Goal: Browse casually

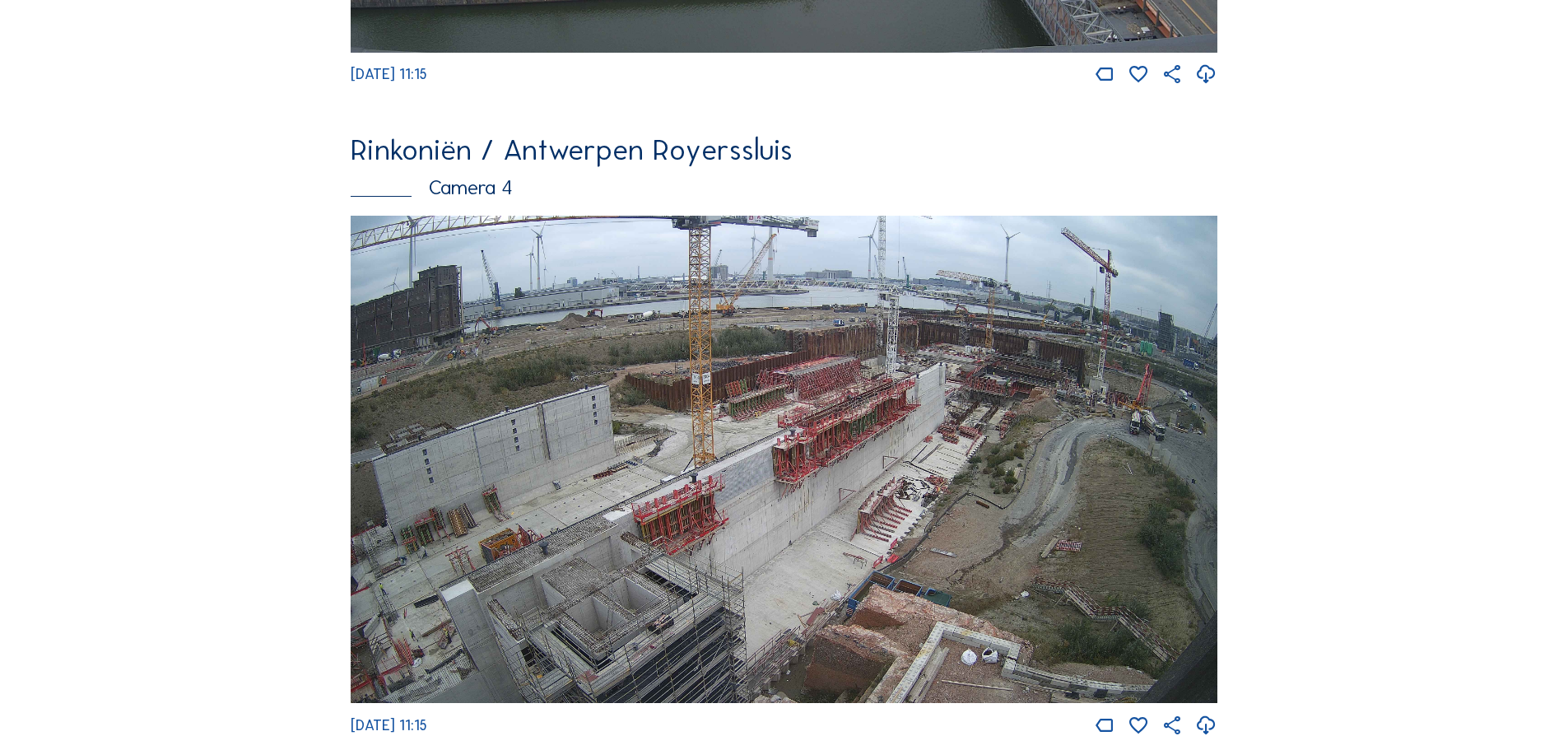
scroll to position [2799, 0]
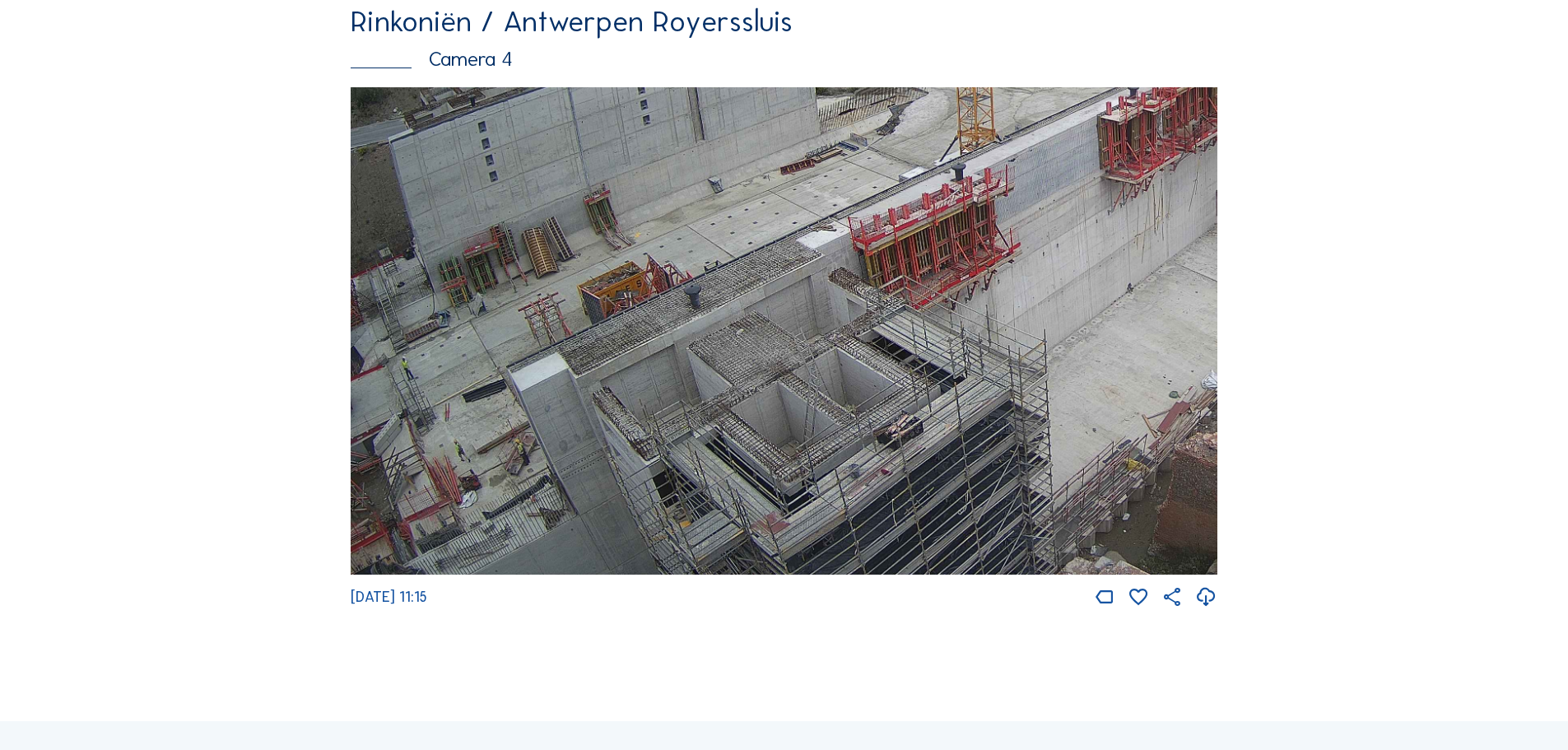
drag, startPoint x: 744, startPoint y: 480, endPoint x: 1113, endPoint y: 279, distance: 420.2
click at [1113, 279] on img at bounding box center [784, 331] width 867 height 488
drag, startPoint x: 924, startPoint y: 456, endPoint x: 1001, endPoint y: 377, distance: 110.3
click at [1001, 377] on img at bounding box center [784, 331] width 867 height 488
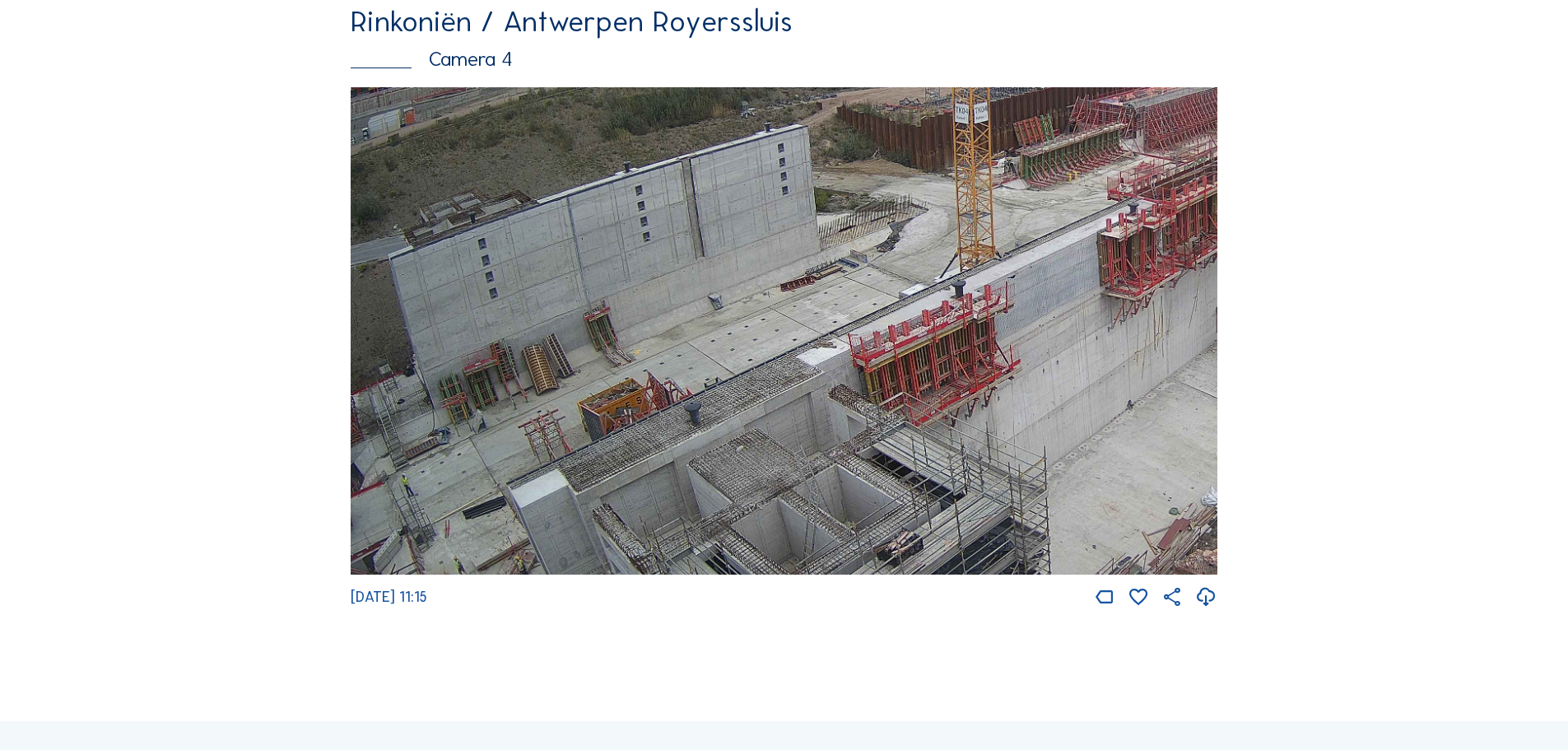
click at [1113, 534] on img at bounding box center [784, 331] width 867 height 488
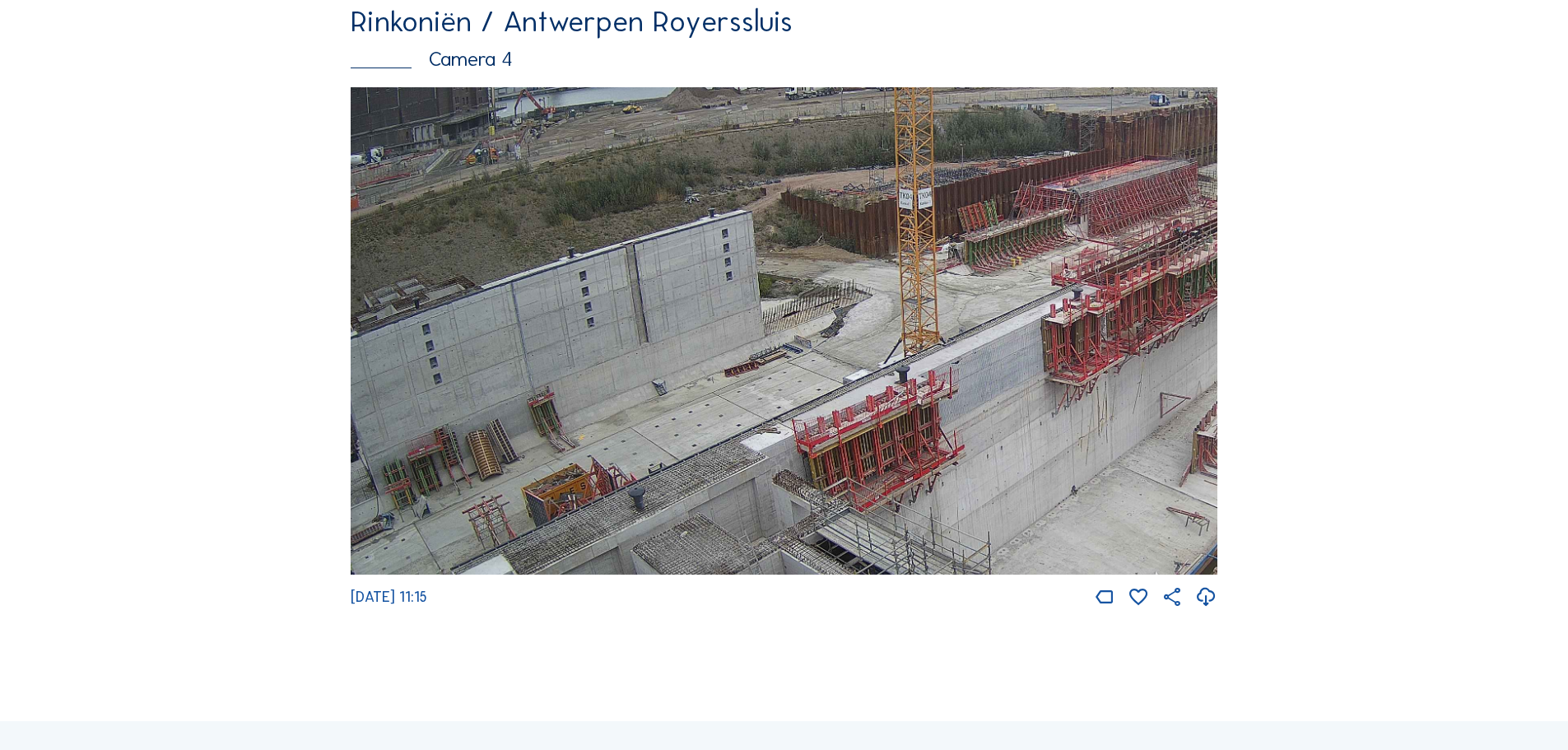
drag, startPoint x: 1130, startPoint y: 345, endPoint x: 1074, endPoint y: 429, distance: 101.0
click at [1074, 429] on img at bounding box center [784, 331] width 867 height 488
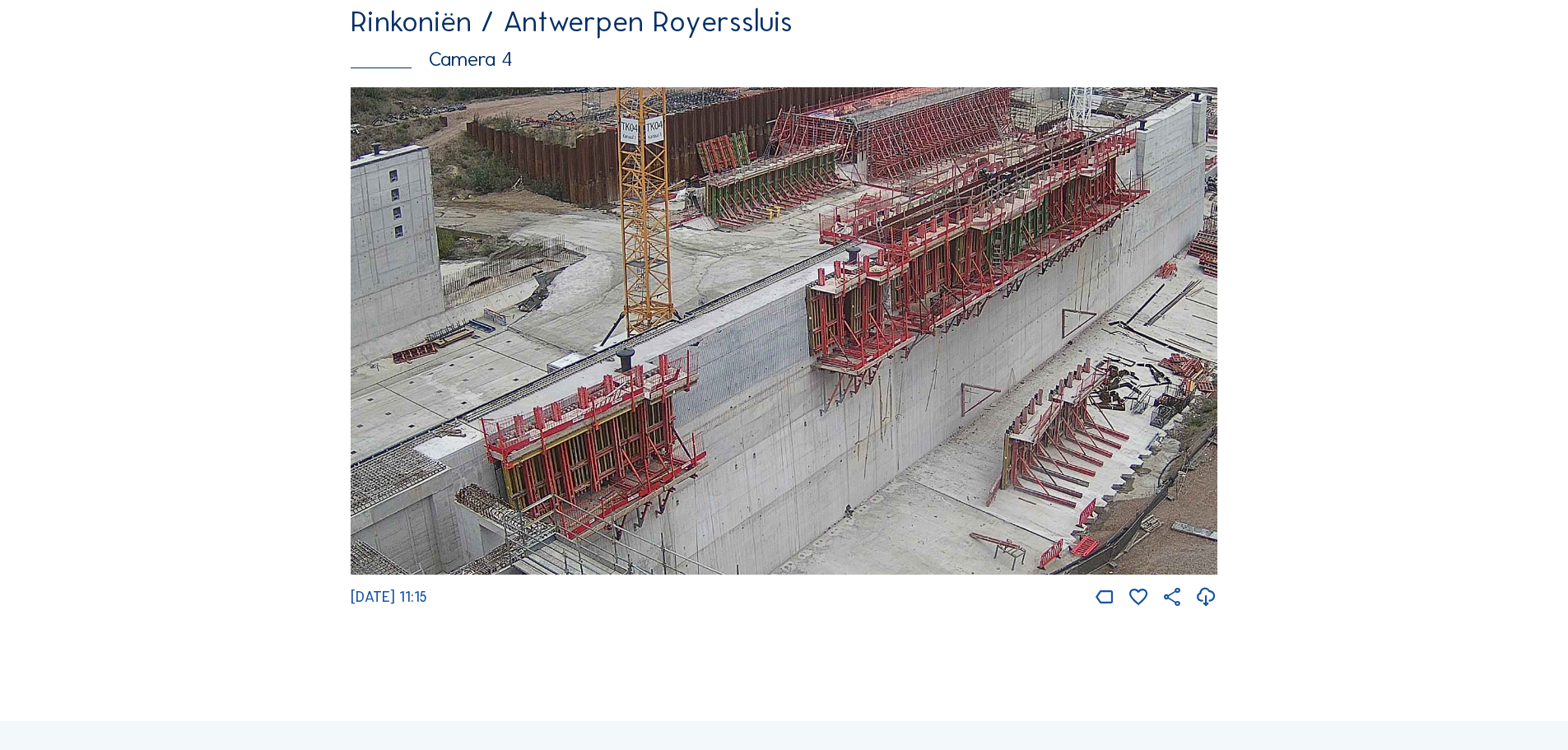
drag, startPoint x: 1036, startPoint y: 244, endPoint x: 801, endPoint y: 206, distance: 238.1
click at [801, 206] on img at bounding box center [784, 331] width 867 height 488
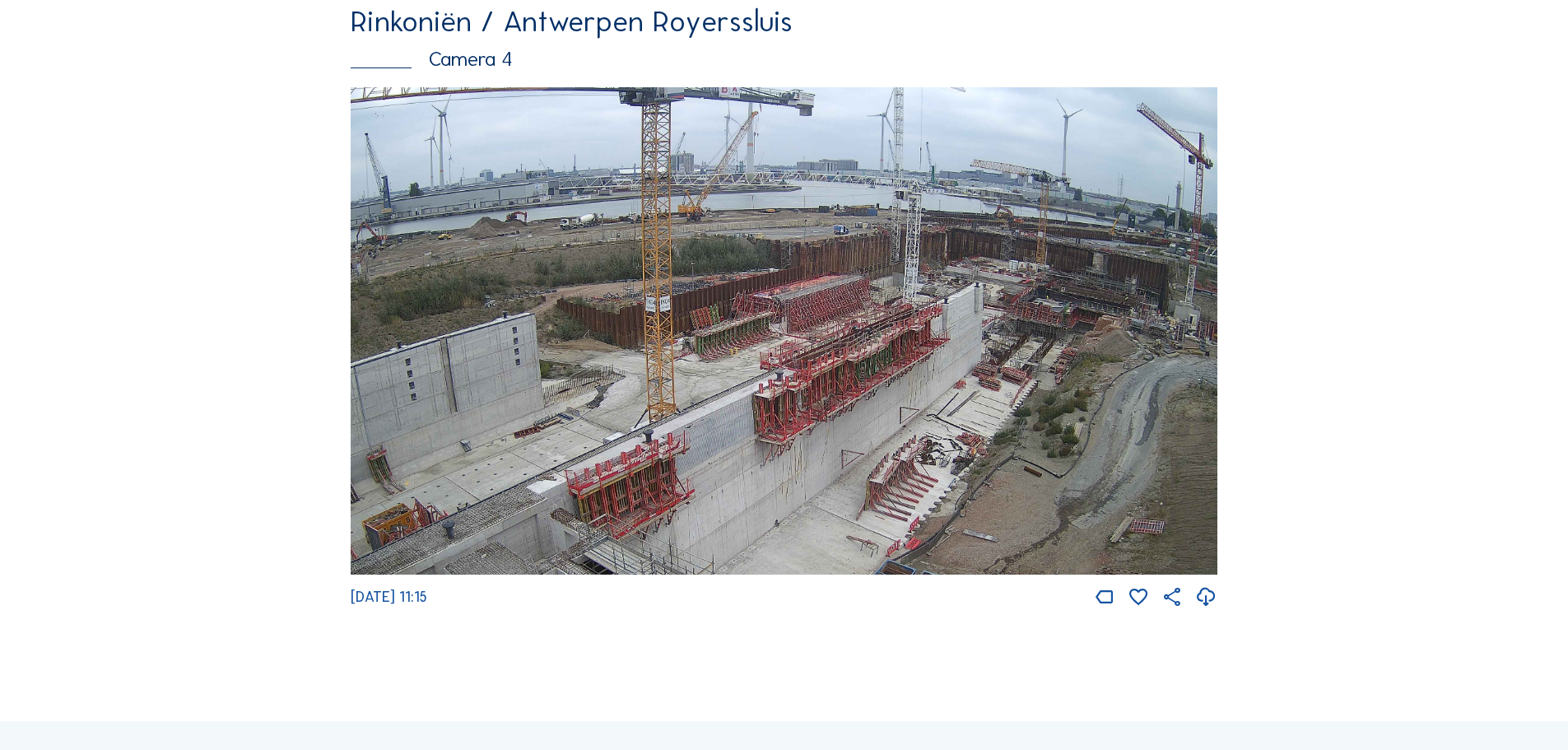
drag, startPoint x: 919, startPoint y: 317, endPoint x: 904, endPoint y: 410, distance: 94.2
click at [904, 410] on img at bounding box center [784, 331] width 867 height 488
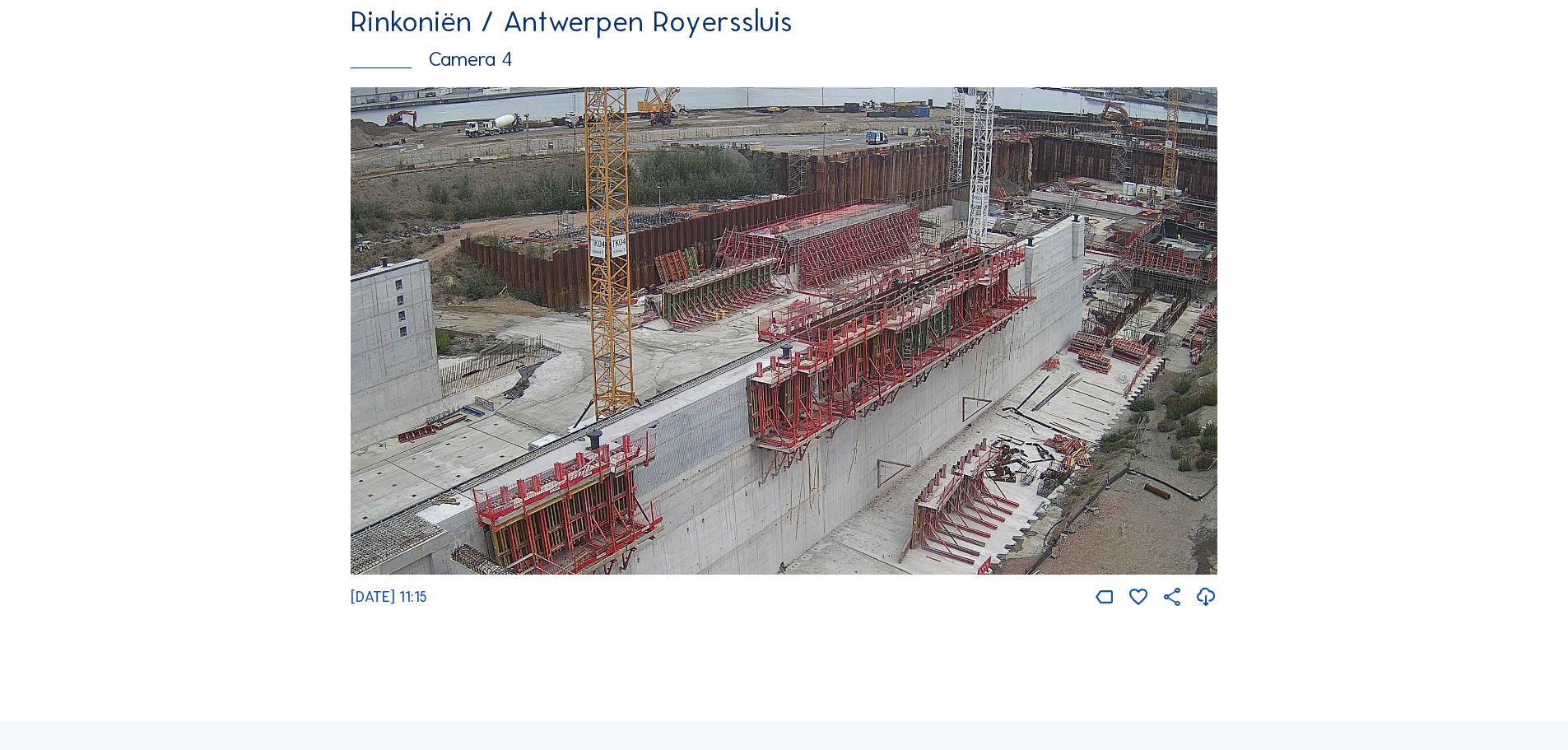
drag, startPoint x: 785, startPoint y: 419, endPoint x: 817, endPoint y: 381, distance: 49.7
click at [817, 381] on img at bounding box center [784, 331] width 867 height 488
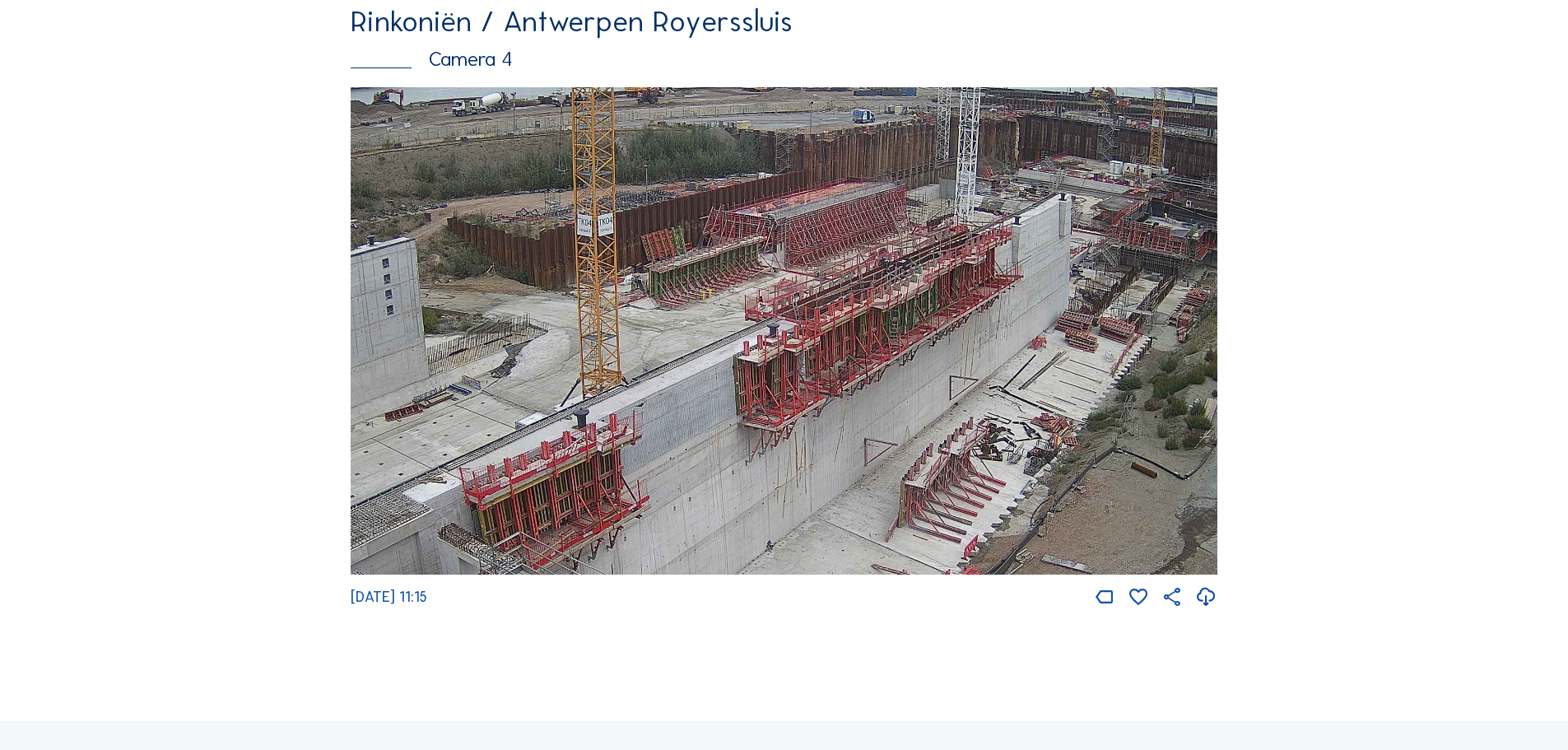
drag, startPoint x: 925, startPoint y: 424, endPoint x: 912, endPoint y: 403, distance: 24.7
click at [912, 403] on img at bounding box center [784, 331] width 867 height 488
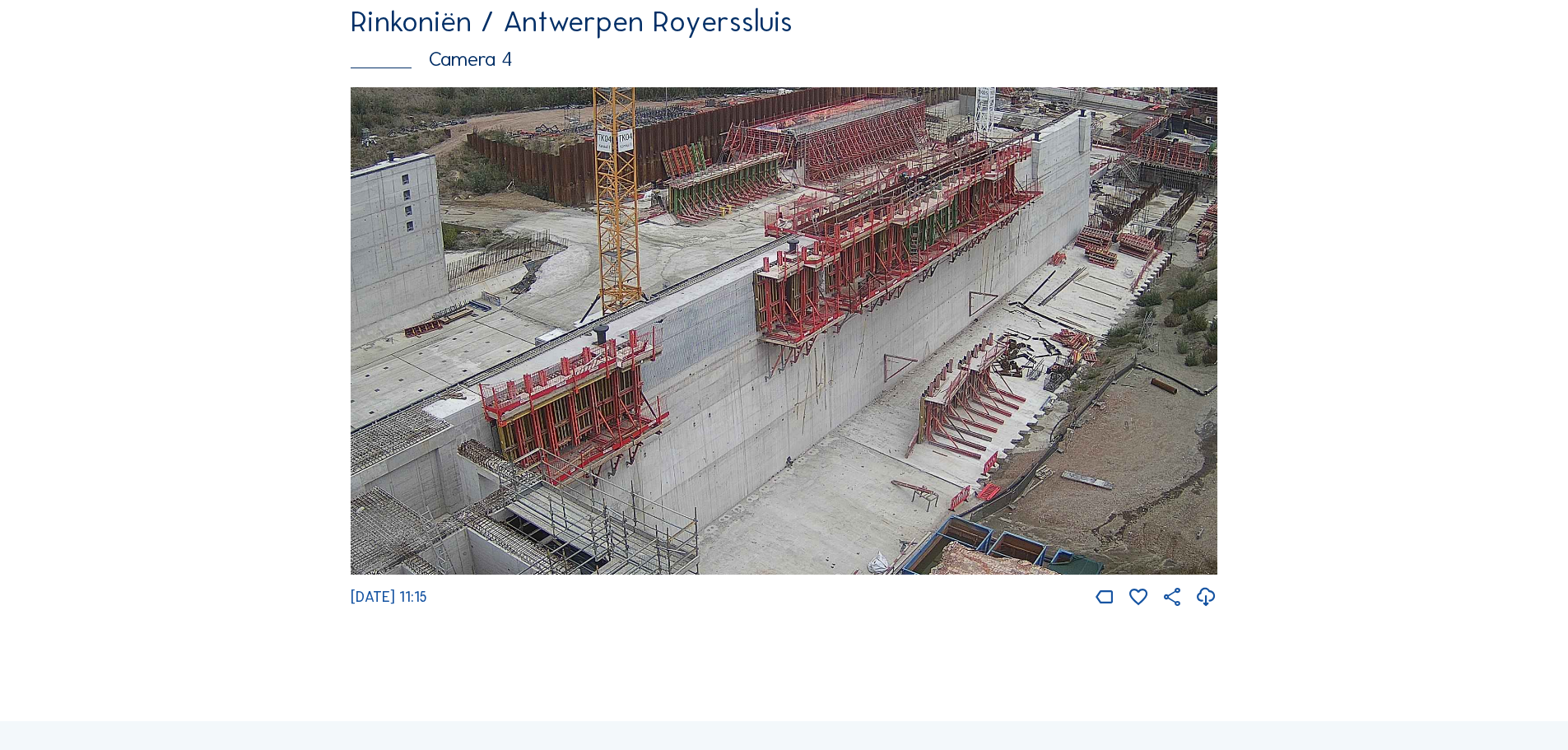
drag, startPoint x: 774, startPoint y: 415, endPoint x: 794, endPoint y: 332, distance: 85.4
click at [794, 332] on img at bounding box center [784, 331] width 867 height 488
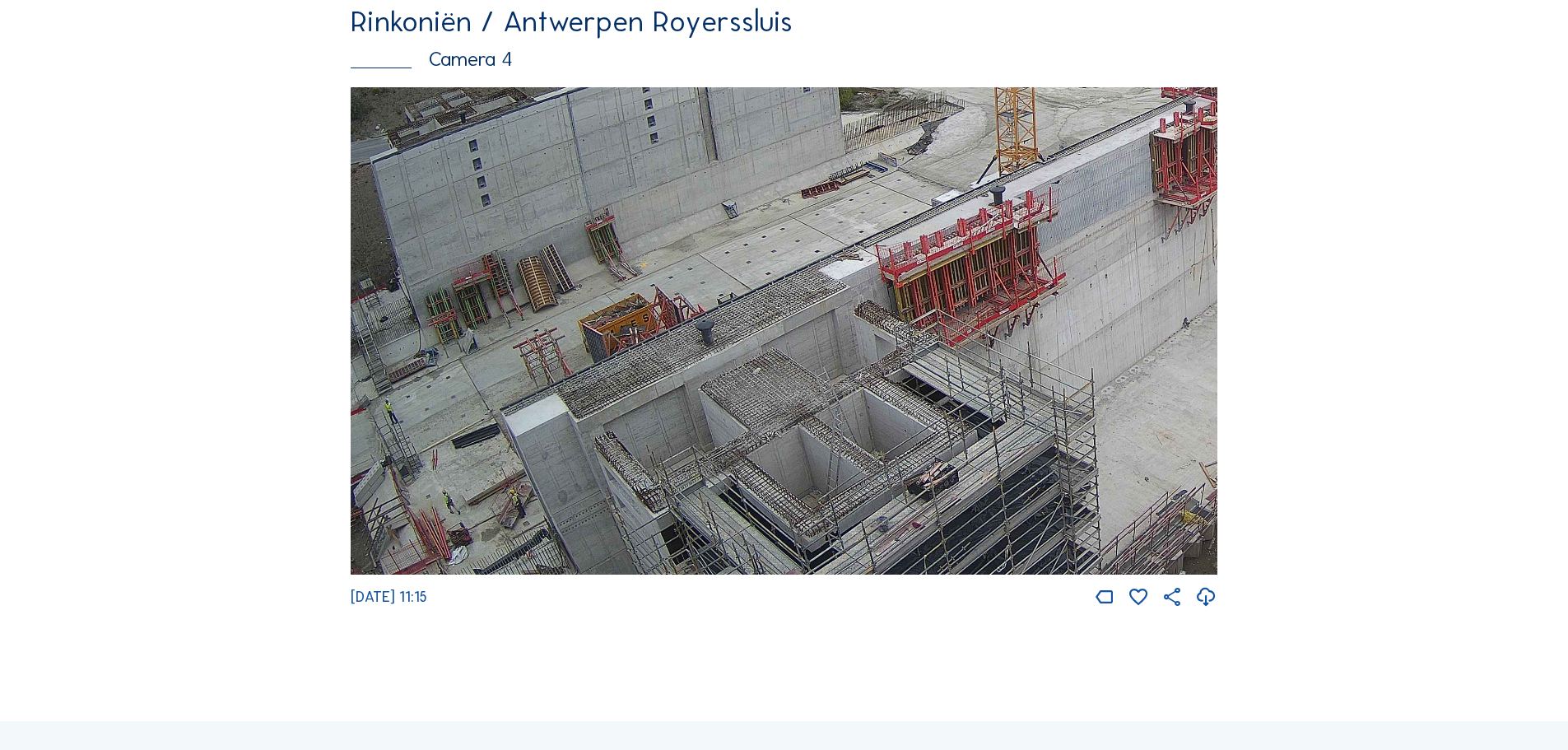
drag, startPoint x: 615, startPoint y: 494, endPoint x: 1012, endPoint y: 355, distance: 420.6
click at [1012, 355] on img at bounding box center [784, 331] width 867 height 488
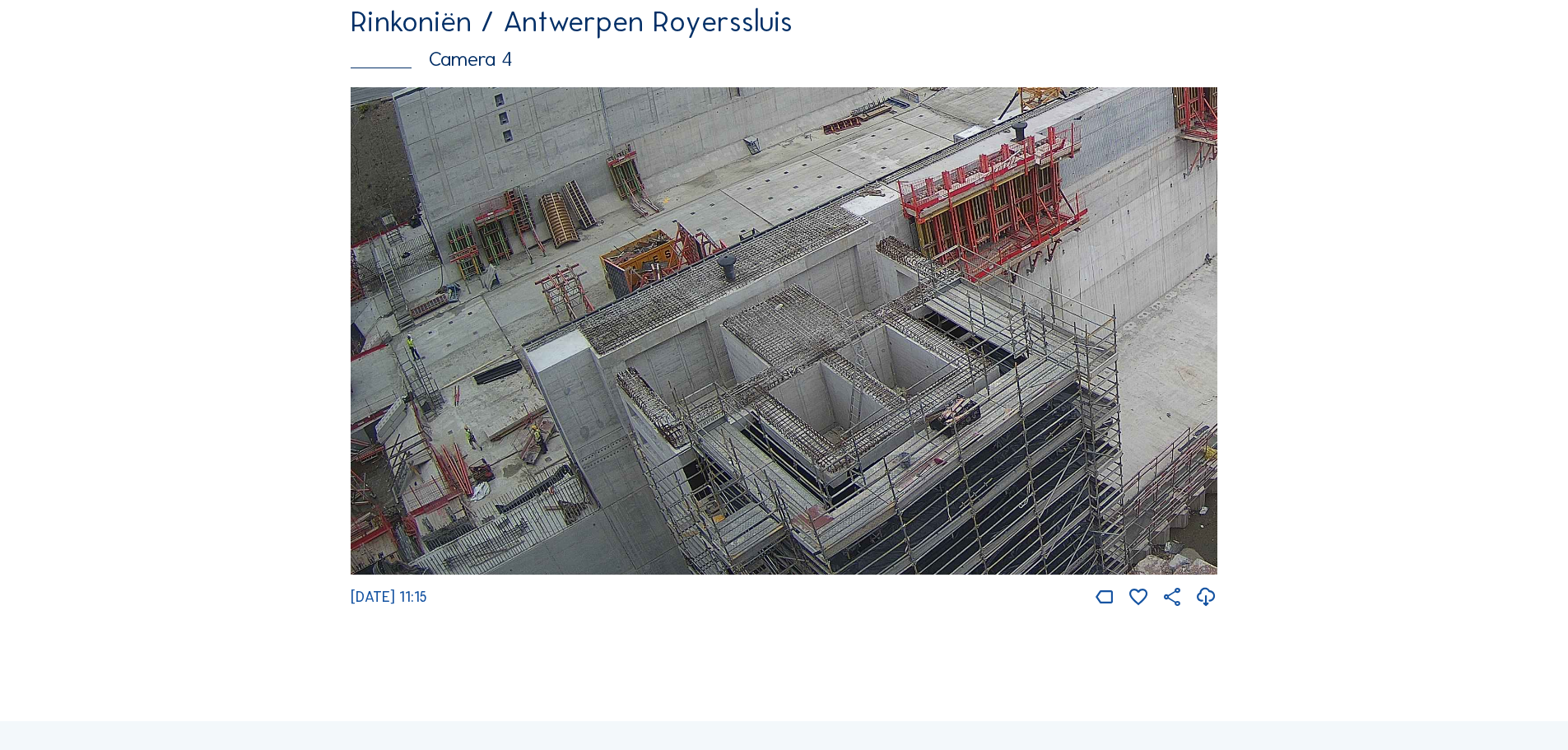
drag, startPoint x: 673, startPoint y: 516, endPoint x: 1045, endPoint y: 164, distance: 512.1
click at [1045, 164] on img at bounding box center [784, 331] width 867 height 488
drag, startPoint x: 550, startPoint y: 435, endPoint x: 840, endPoint y: 161, distance: 399.0
click at [832, 169] on img at bounding box center [784, 331] width 867 height 488
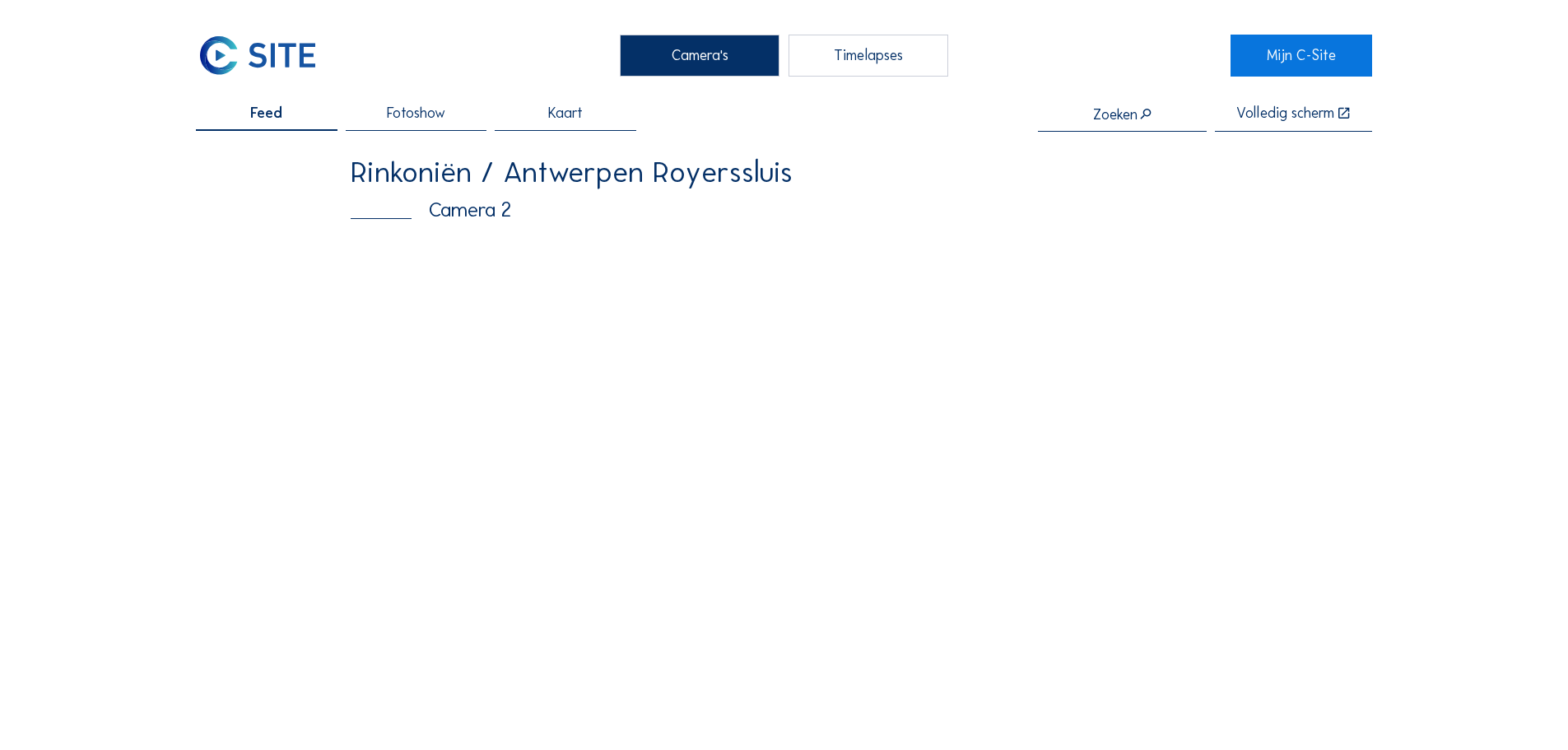
scroll to position [165, 0]
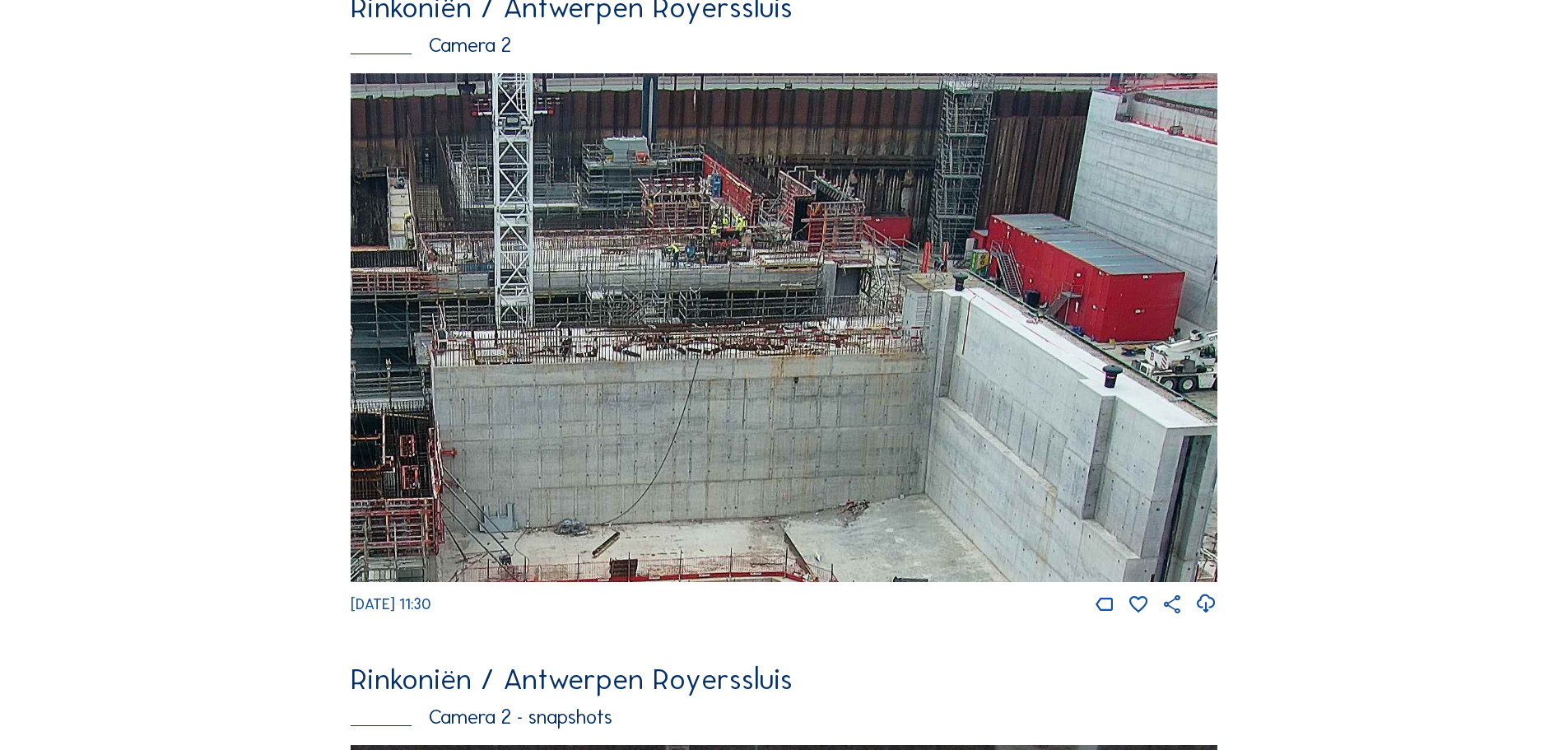
drag, startPoint x: 845, startPoint y: 331, endPoint x: 789, endPoint y: 360, distance: 63.1
click at [789, 360] on img at bounding box center [784, 327] width 867 height 508
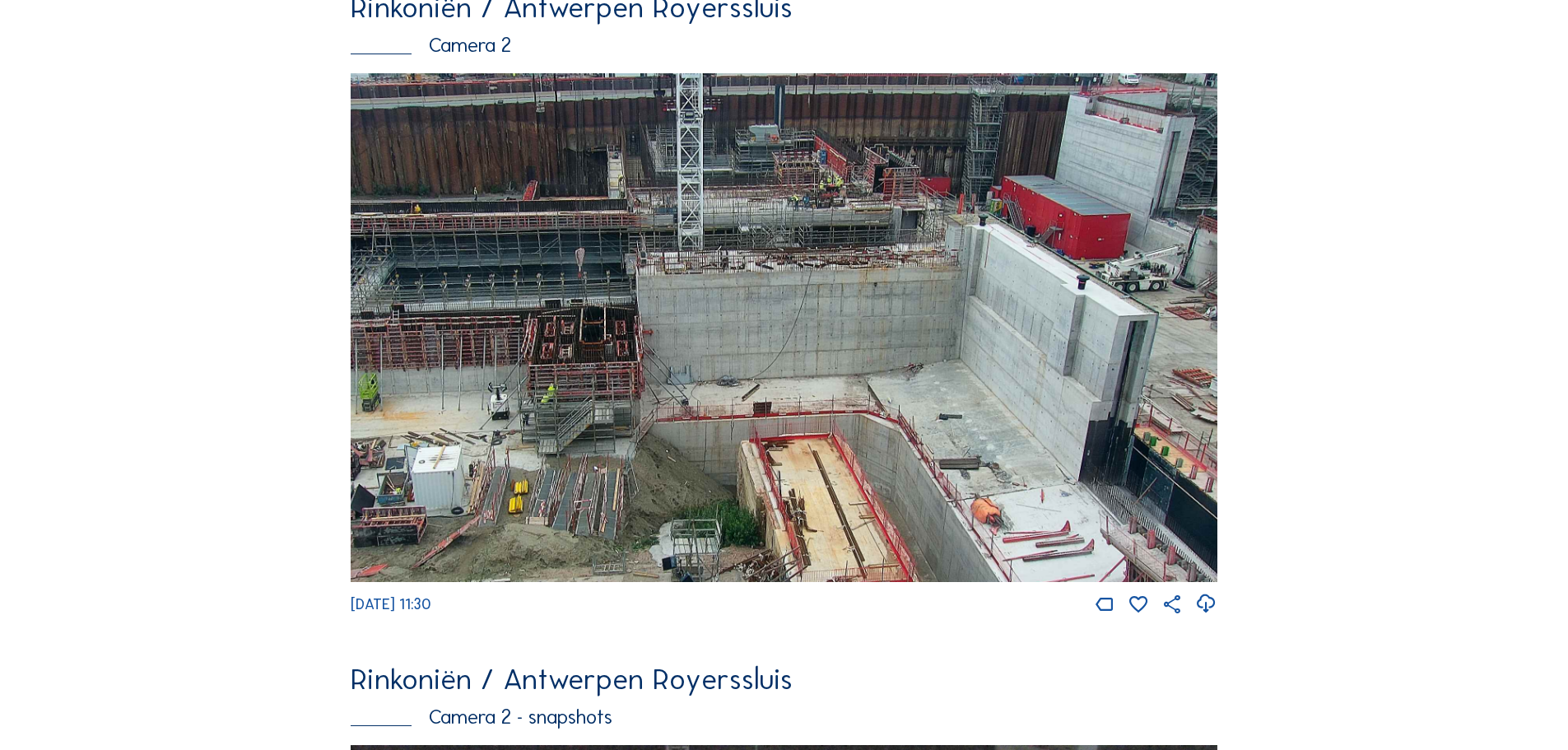
drag, startPoint x: 1015, startPoint y: 338, endPoint x: 836, endPoint y: 321, distance: 179.8
click at [834, 330] on img at bounding box center [784, 327] width 867 height 508
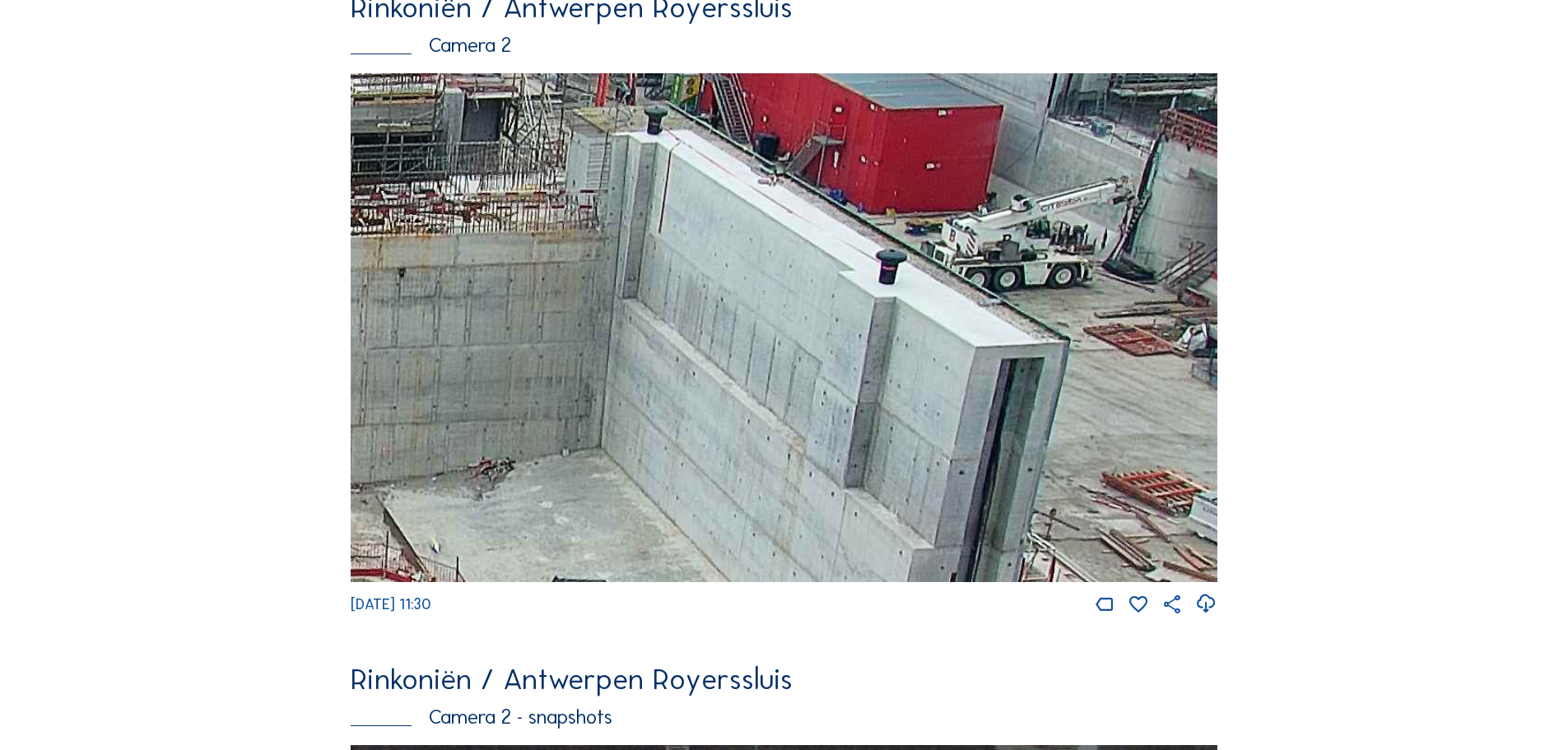
drag, startPoint x: 976, startPoint y: 334, endPoint x: 699, endPoint y: 240, distance: 292.5
click at [699, 240] on img at bounding box center [784, 327] width 867 height 508
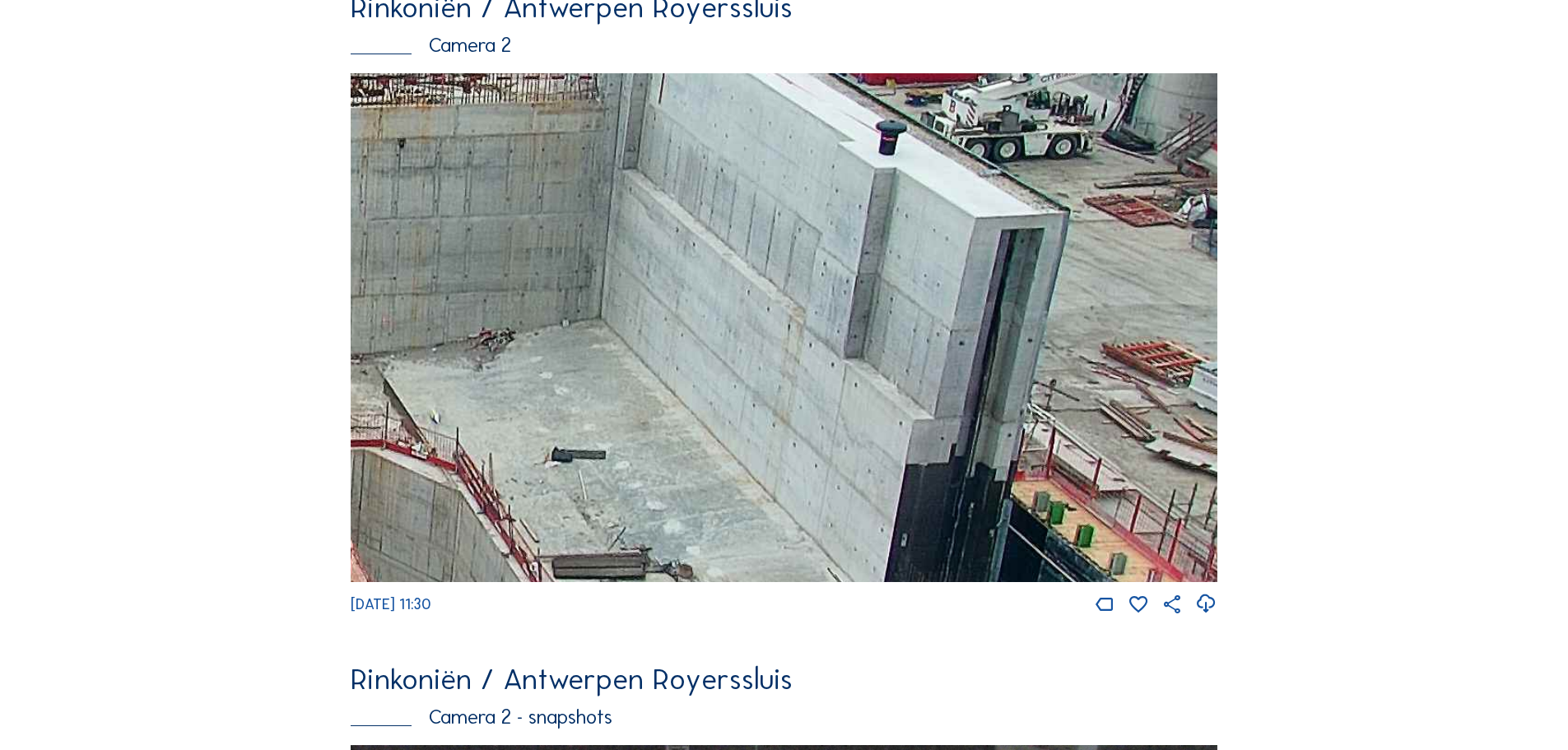
drag, startPoint x: 1065, startPoint y: 394, endPoint x: 870, endPoint y: 264, distance: 234.4
click at [870, 264] on img at bounding box center [784, 327] width 867 height 508
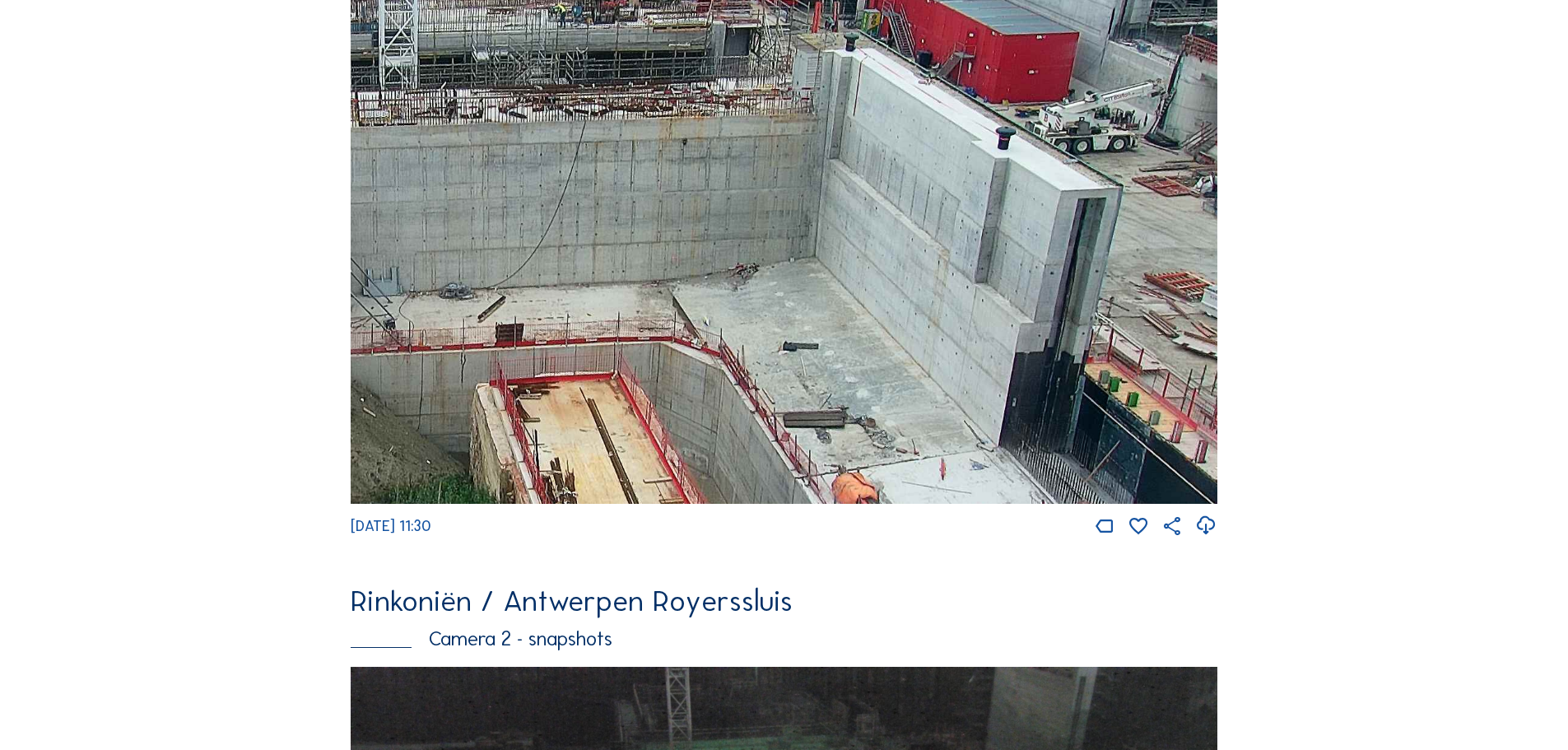
scroll to position [330, 0]
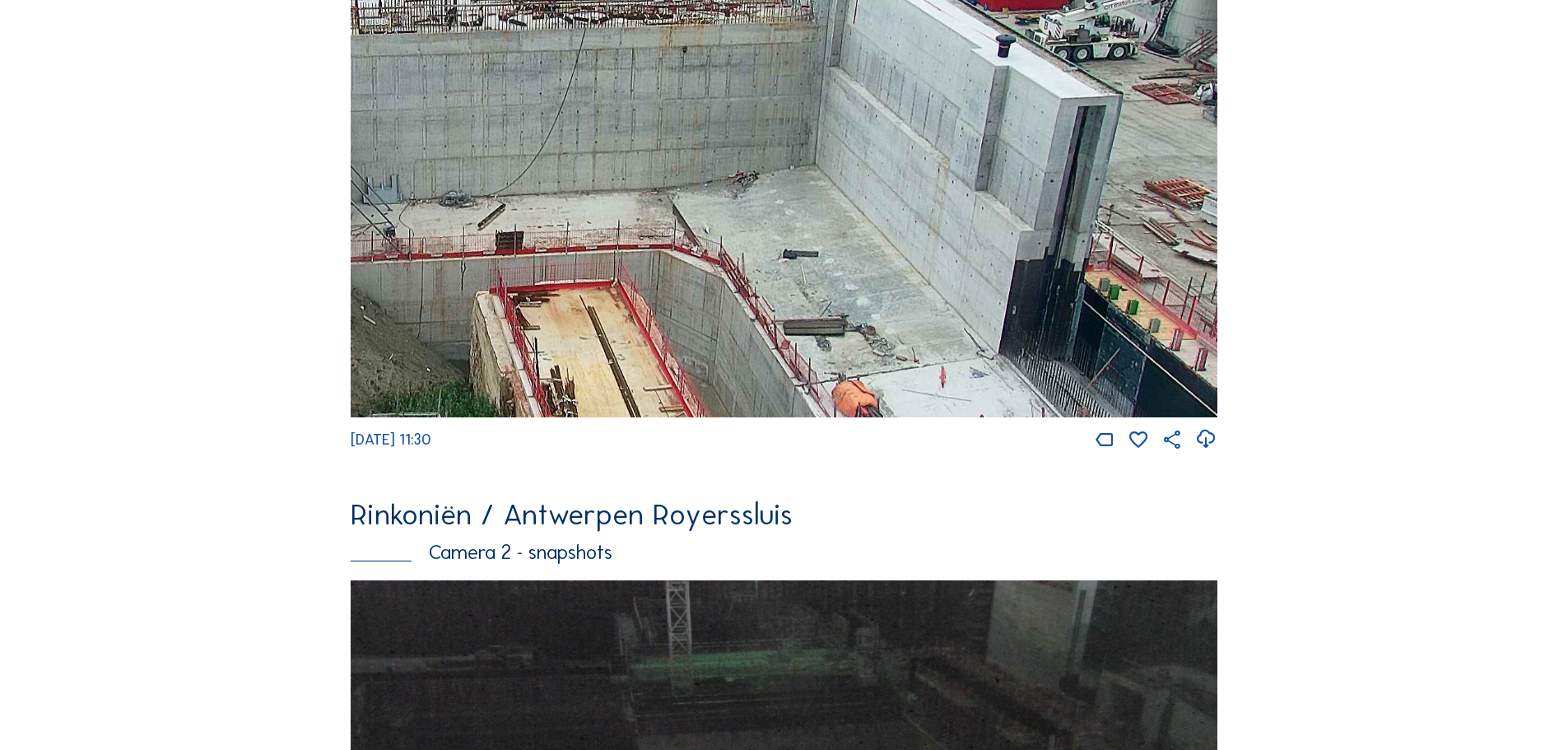
drag, startPoint x: 1098, startPoint y: 335, endPoint x: 1053, endPoint y: 228, distance: 116.1
click at [1053, 228] on img at bounding box center [784, 163] width 867 height 508
